Goal: Check status: Check status

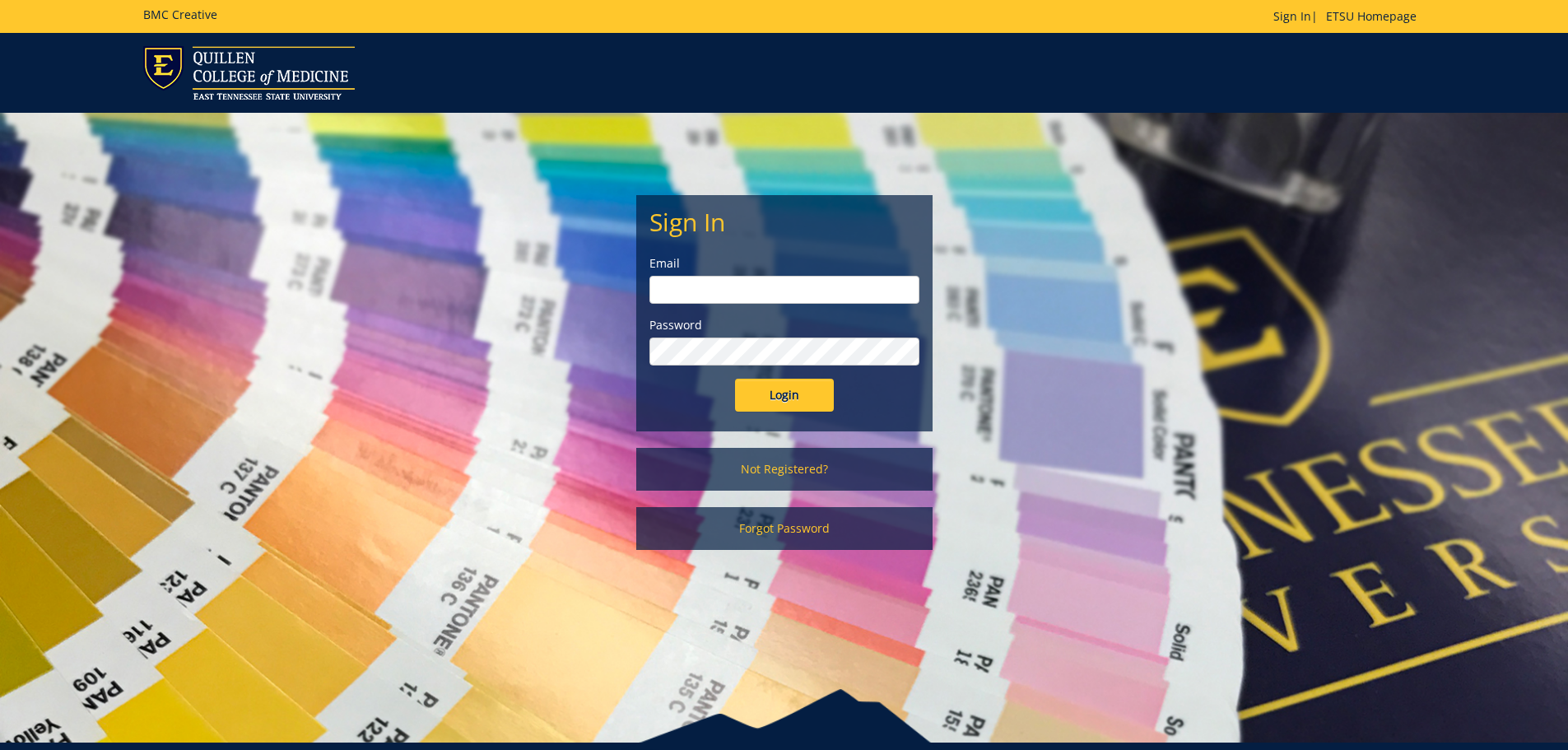
click at [789, 291] on input "email" at bounding box center [784, 289] width 270 height 28
type input "[EMAIL_ADDRESS][DOMAIN_NAME]"
click at [735, 378] on input "Login" at bounding box center [784, 395] width 99 height 33
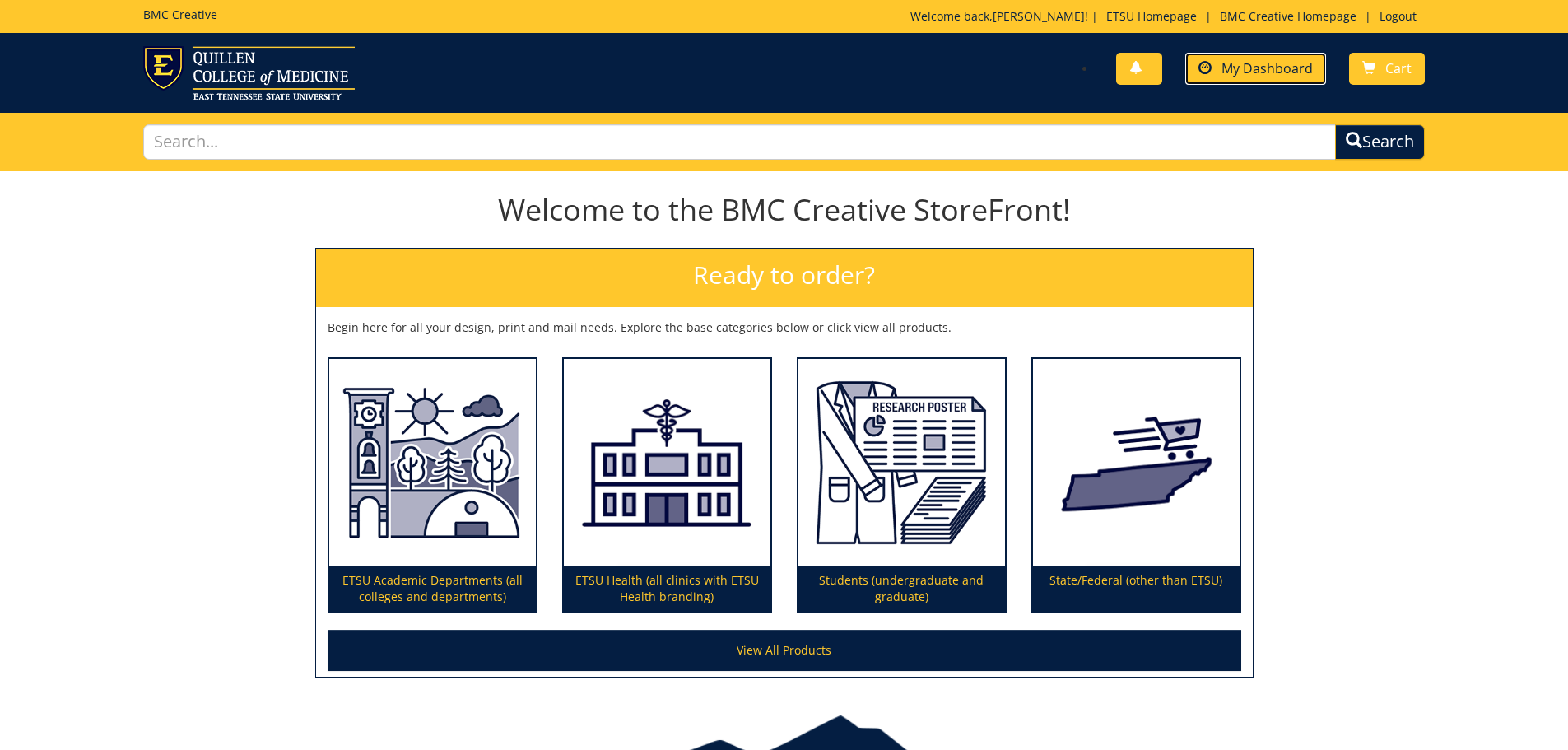
click at [1246, 65] on span "My Dashboard" at bounding box center [1266, 68] width 91 height 18
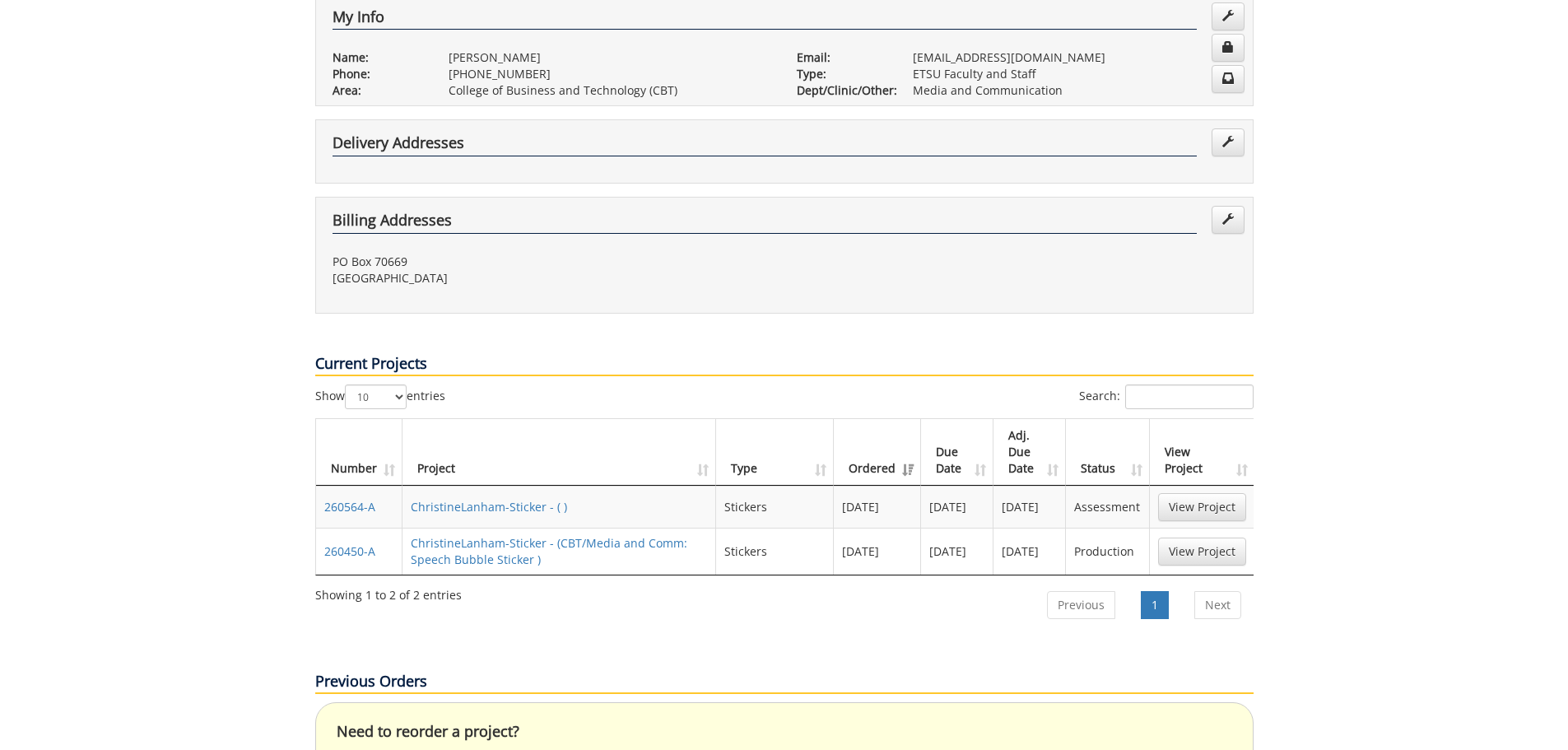
scroll to position [412, 0]
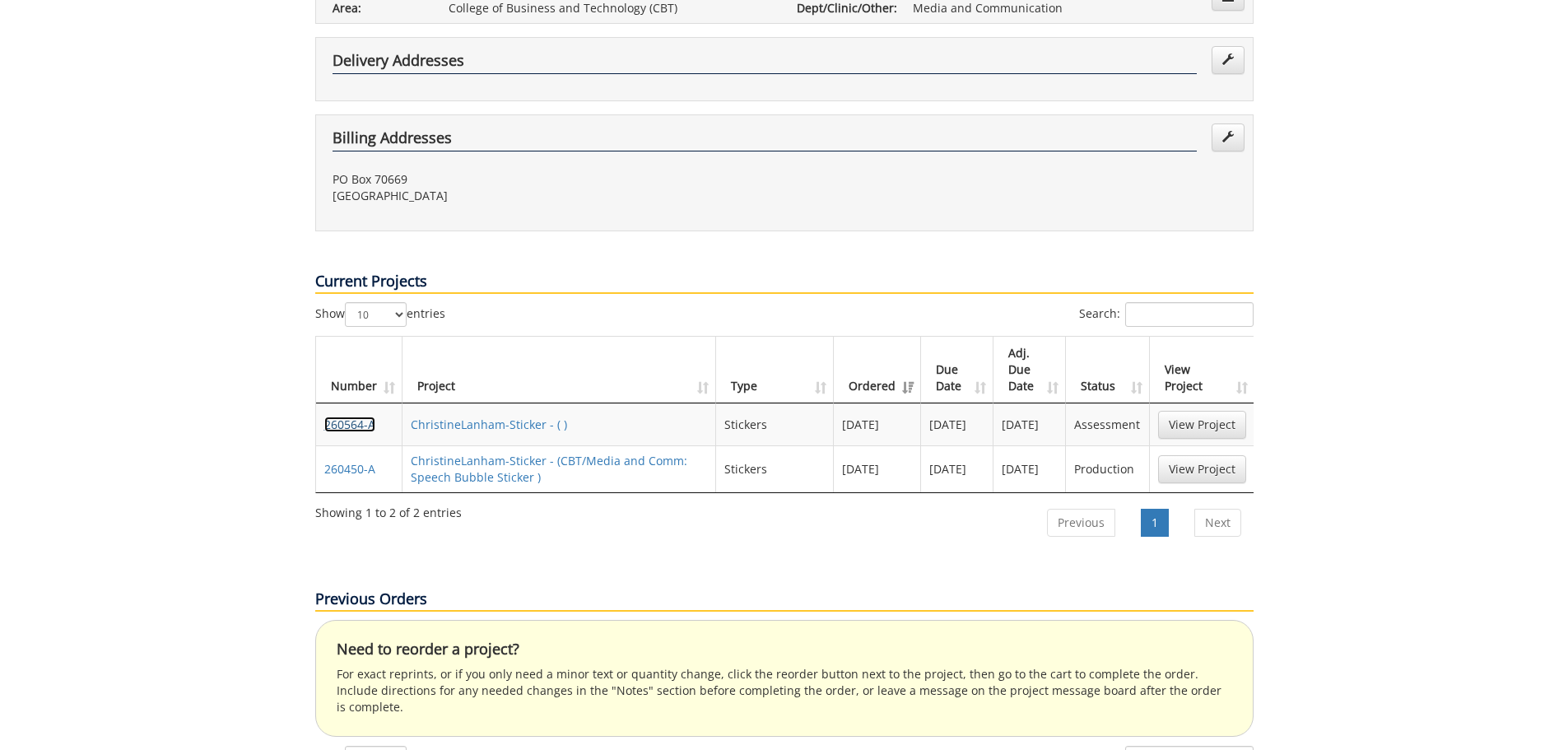
click at [346, 417] on link "260564-A" at bounding box center [350, 424] width 51 height 15
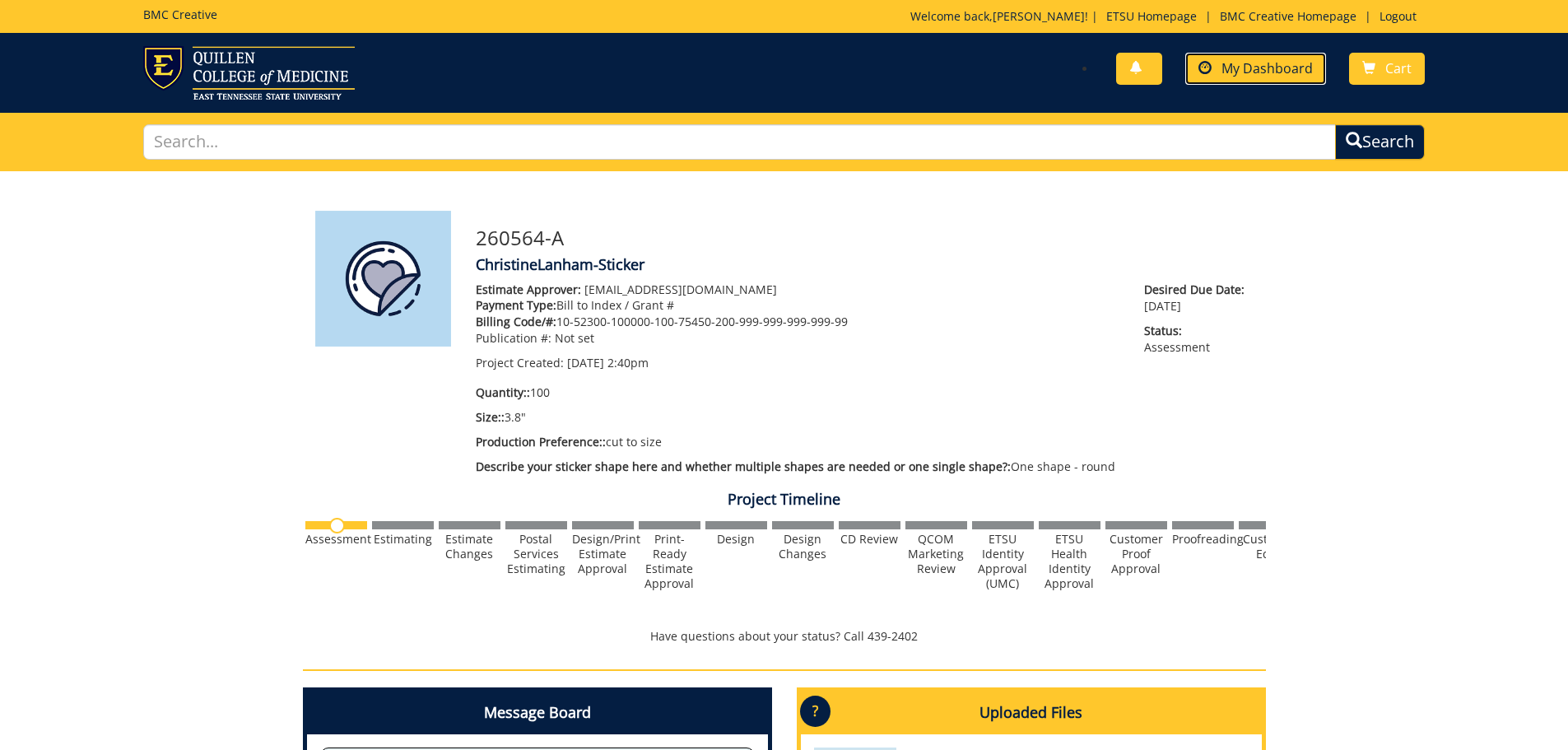
click at [1256, 71] on span "My Dashboard" at bounding box center [1266, 68] width 91 height 18
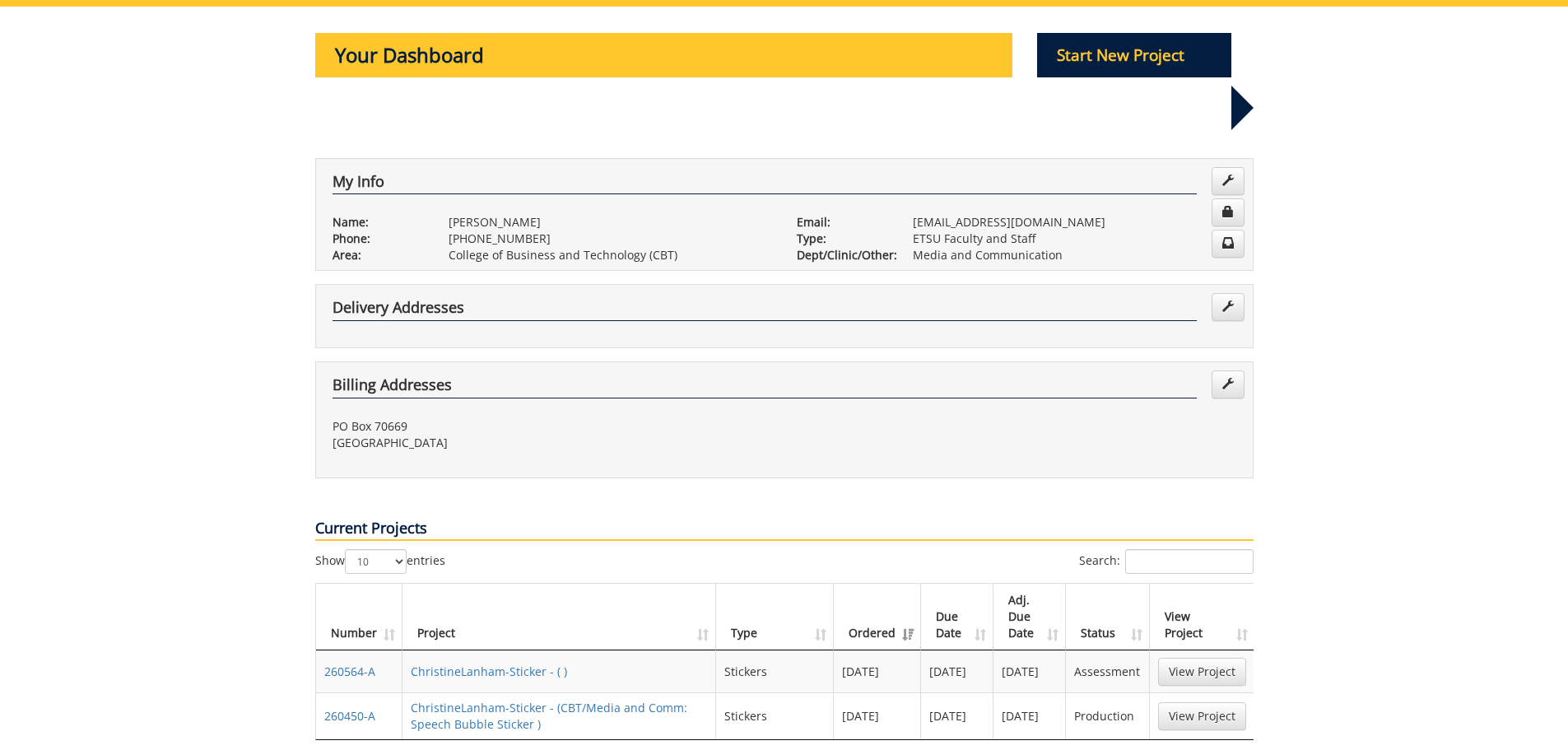
scroll to position [329, 0]
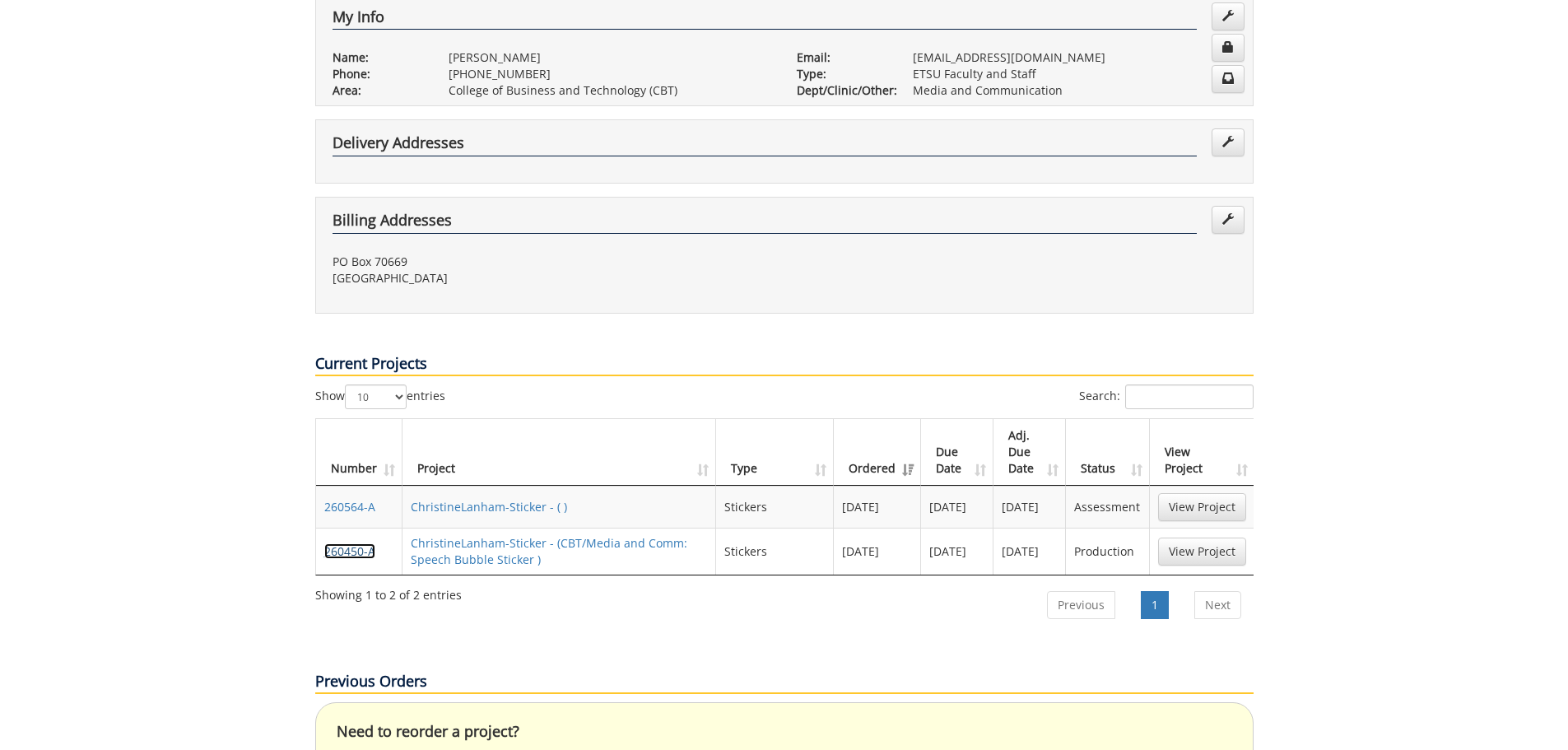
click at [354, 543] on link "260450-A" at bounding box center [350, 551] width 51 height 15
